Goal: Entertainment & Leisure: Consume media (video, audio)

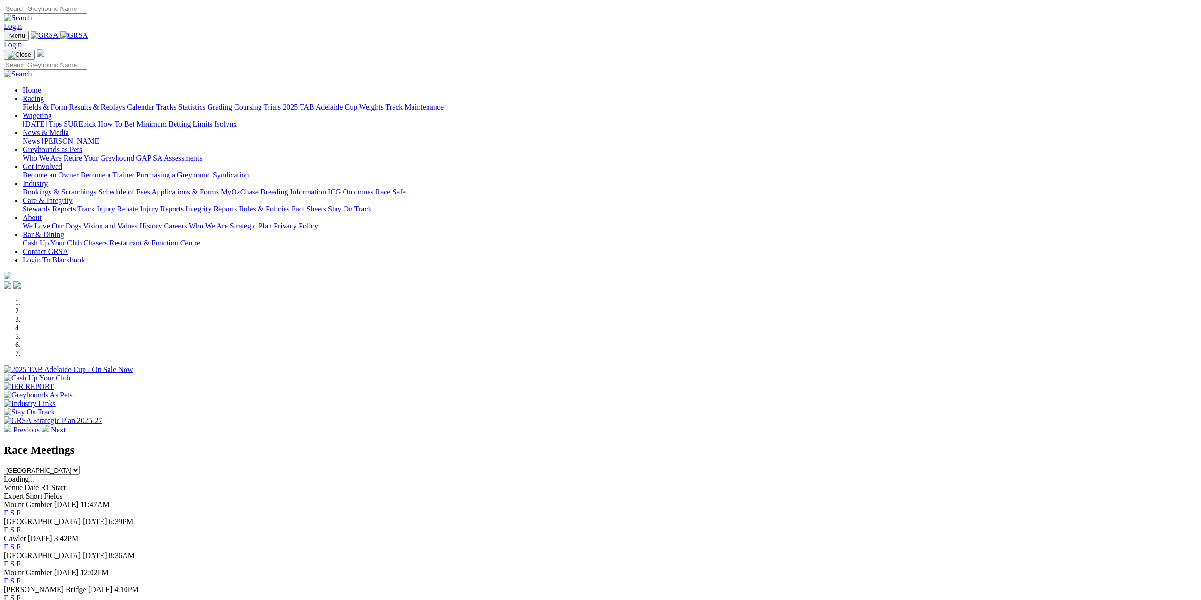
click at [125, 103] on link "Results & Replays" at bounding box center [97, 107] width 56 height 8
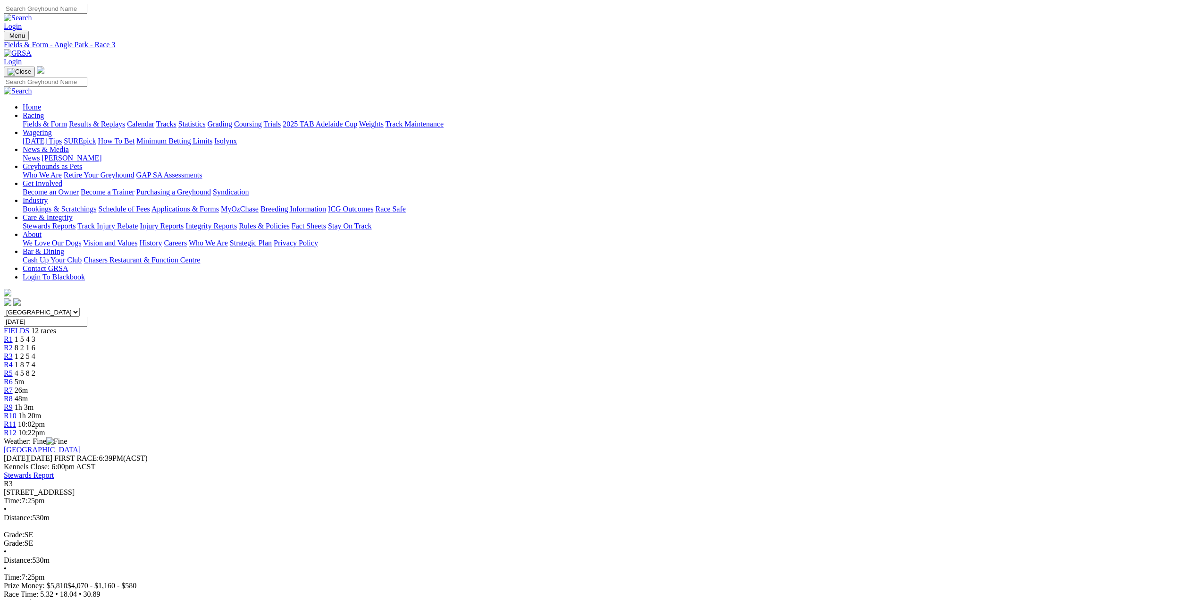
click at [13, 361] on span "R4" at bounding box center [8, 365] width 9 height 8
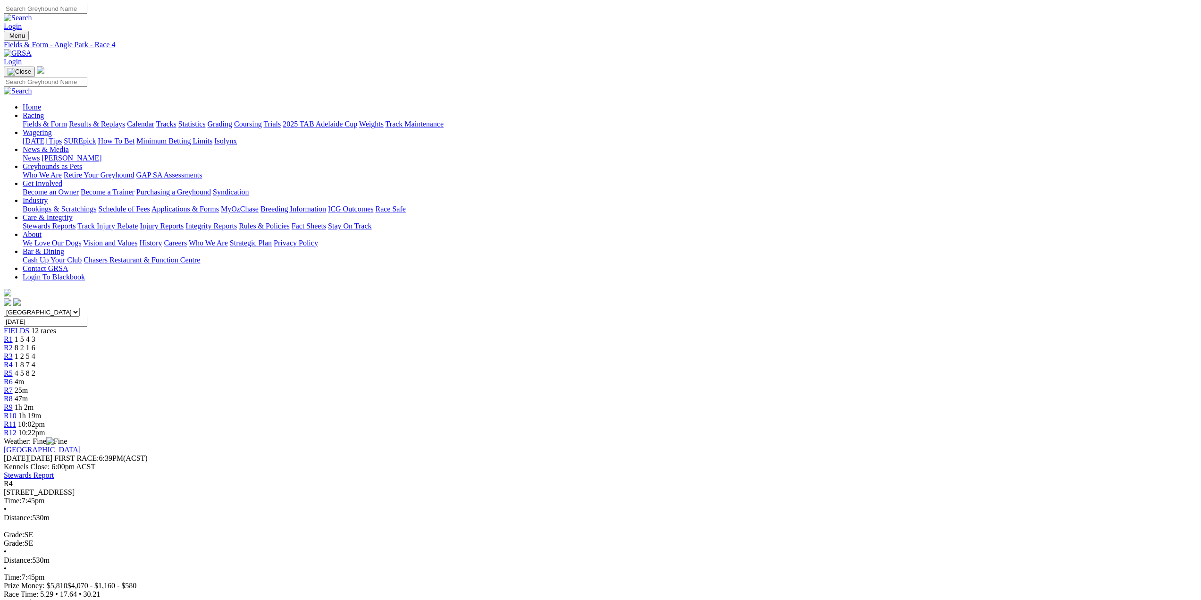
click at [13, 369] on span "R5" at bounding box center [8, 373] width 9 height 8
click at [13, 378] on span "R6" at bounding box center [8, 382] width 9 height 8
